Goal: Task Accomplishment & Management: Manage account settings

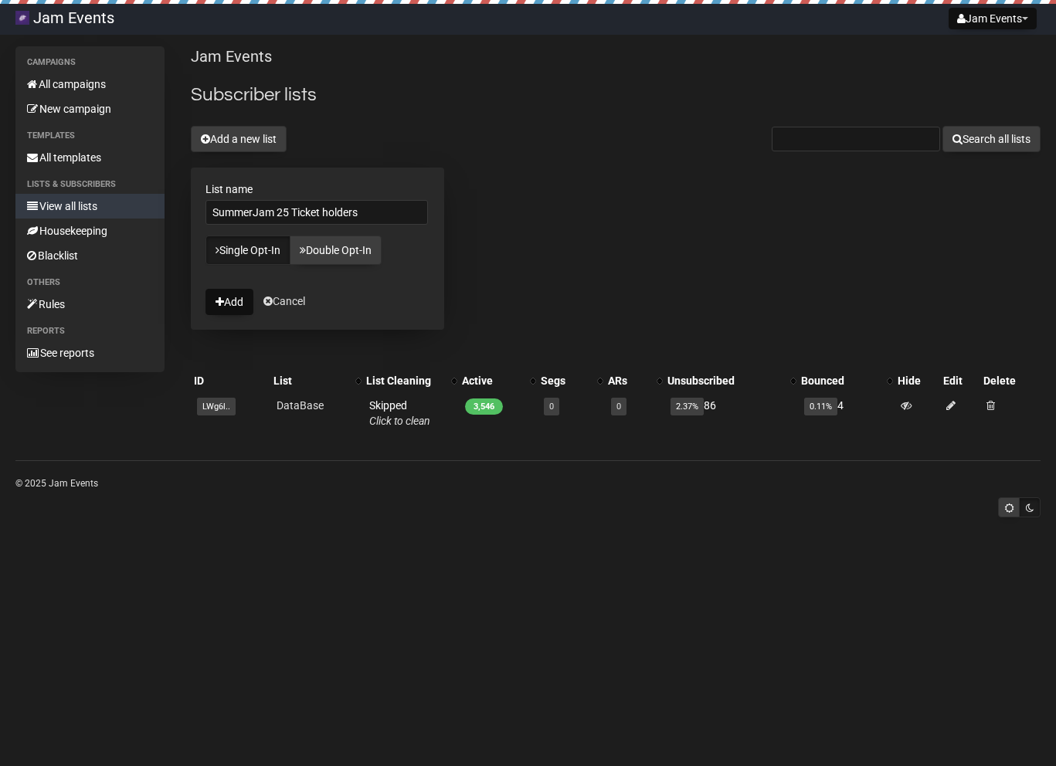
click at [329, 211] on input "SummerJam 25 Ticket holders" at bounding box center [316, 212] width 222 height 25
type input "SummerJam 25 Ticket Holders"
click at [225, 304] on button "Add" at bounding box center [229, 302] width 48 height 26
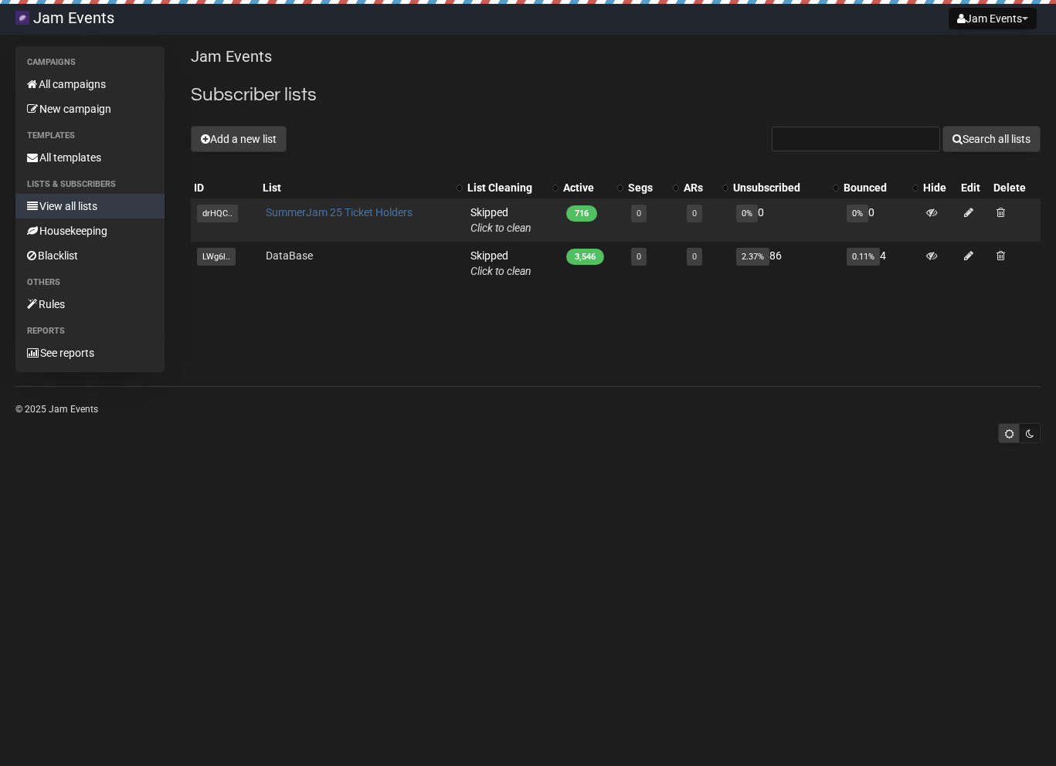
click at [363, 209] on link "SummerJam 25 Ticket Holders" at bounding box center [339, 212] width 147 height 12
